Goal: Task Accomplishment & Management: Manage account settings

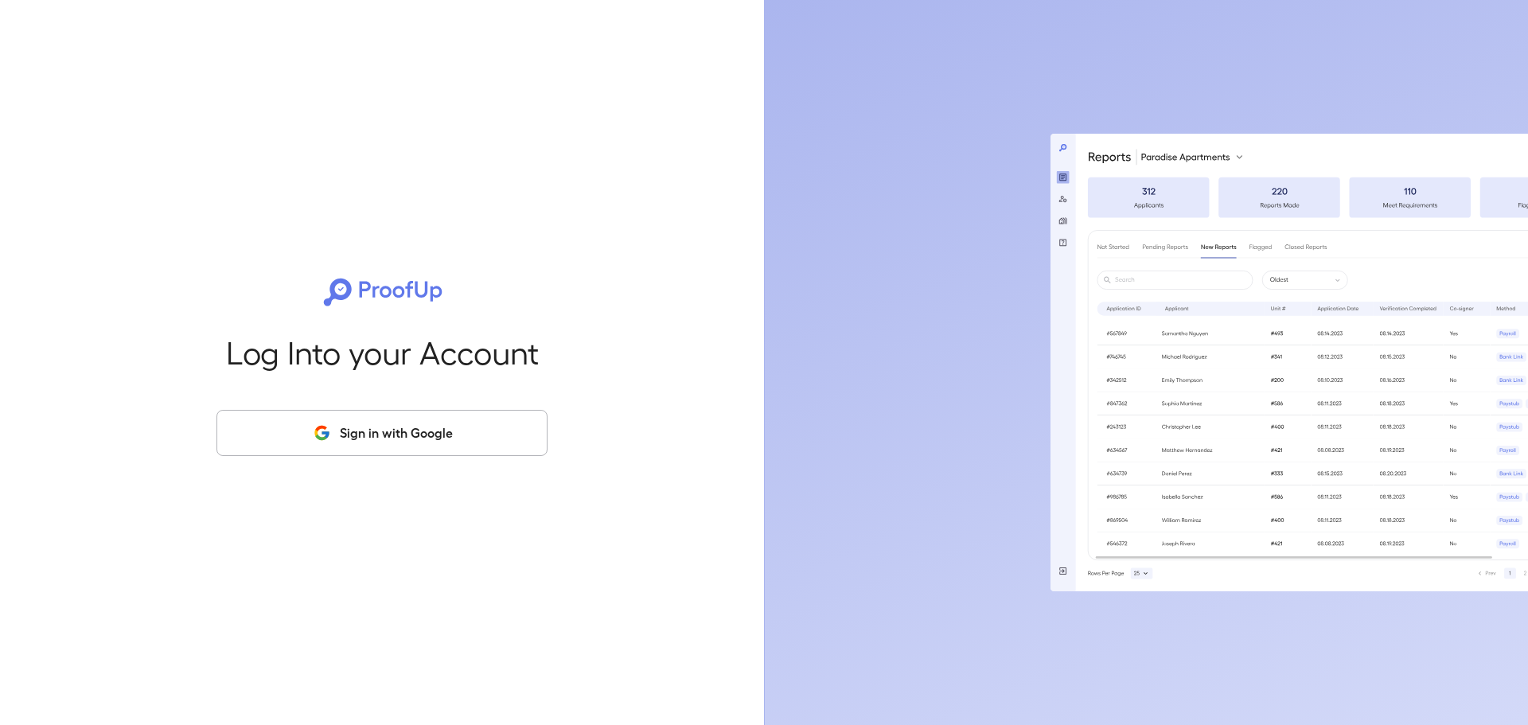
click at [415, 438] on button "Sign in with Google" at bounding box center [381, 433] width 331 height 46
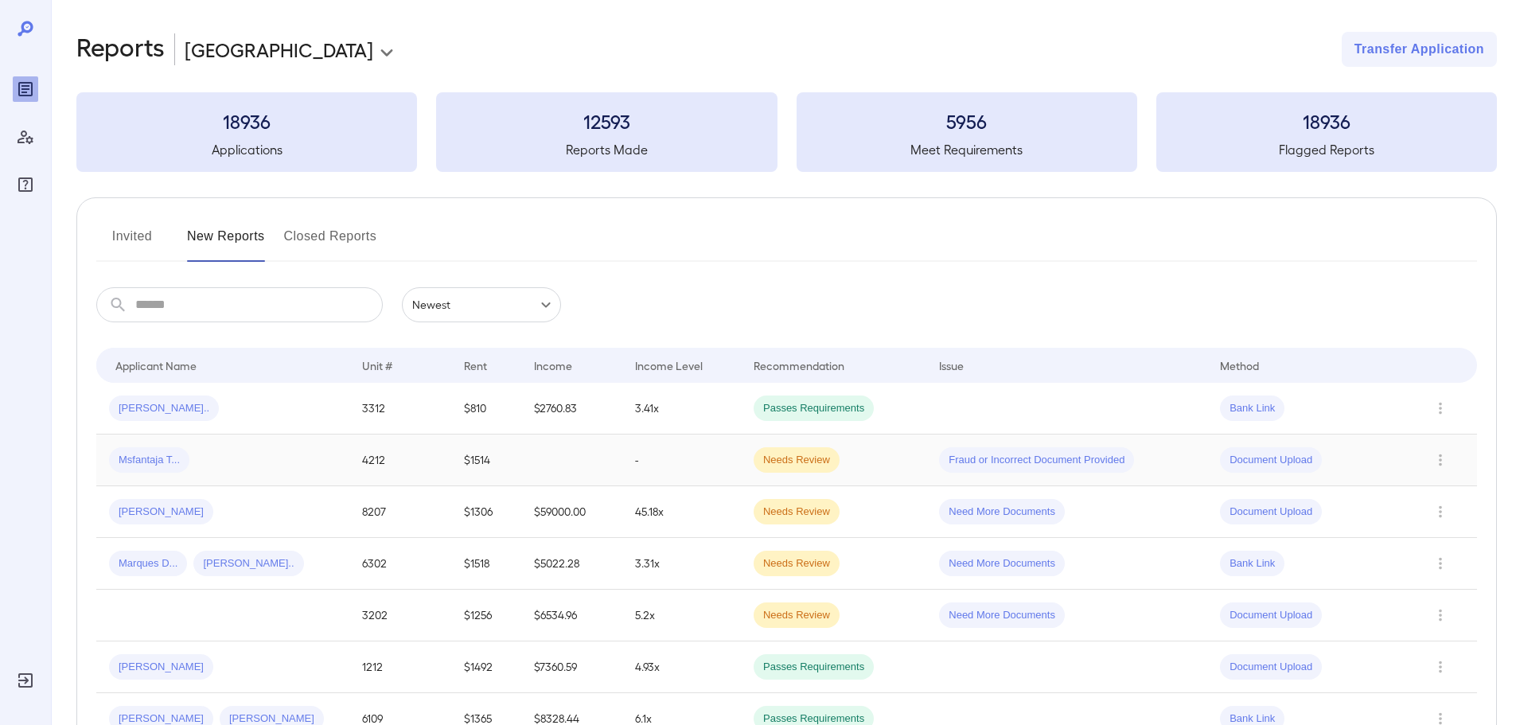
click at [250, 465] on div "Msfantaja T..." at bounding box center [223, 459] width 228 height 25
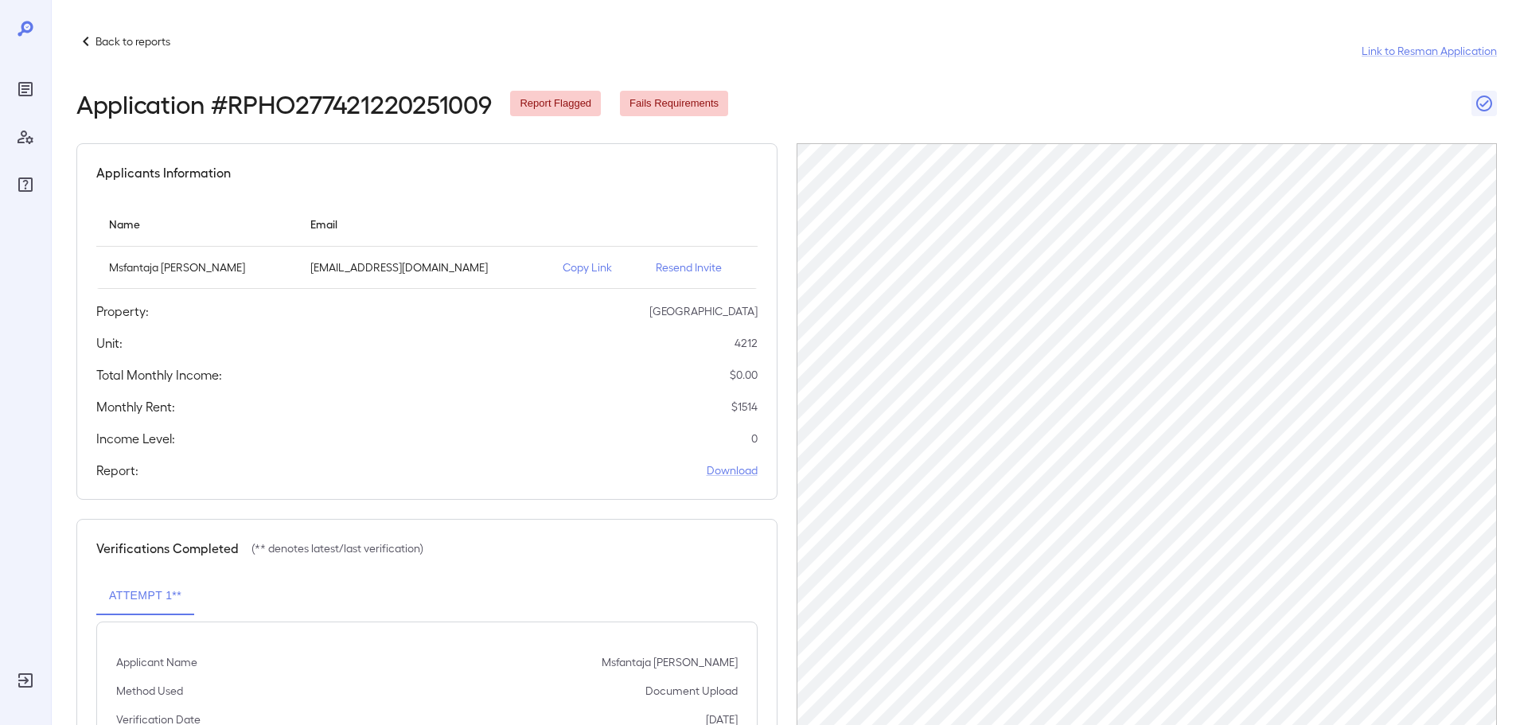
click at [708, 266] on p "Resend Invite" at bounding box center [700, 267] width 88 height 16
